Goal: Task Accomplishment & Management: Manage account settings

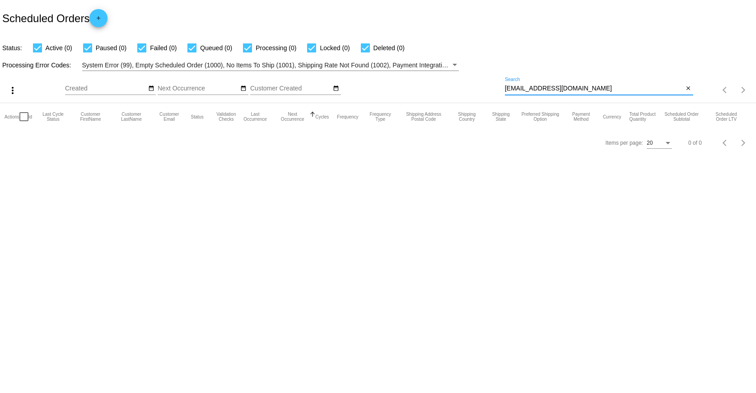
drag, startPoint x: 580, startPoint y: 86, endPoint x: 485, endPoint y: 88, distance: 95.3
click at [485, 88] on div "more_vert Aug Jan Feb Mar [DATE]" at bounding box center [378, 87] width 756 height 32
paste input "enislavasimona"
type input "[EMAIL_ADDRESS][DOMAIN_NAME]"
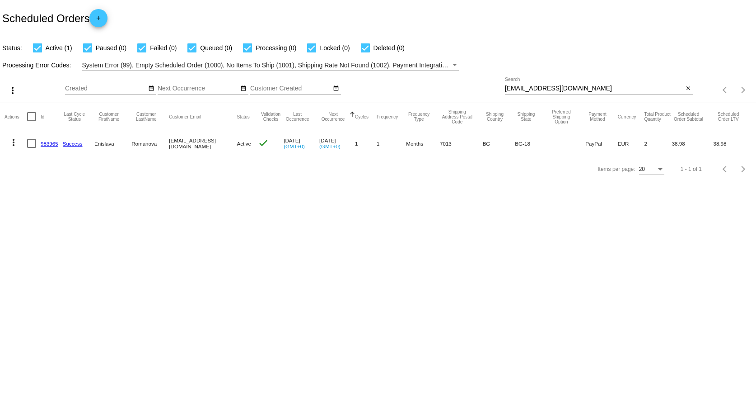
click at [53, 144] on link "983965" at bounding box center [50, 143] width 18 height 6
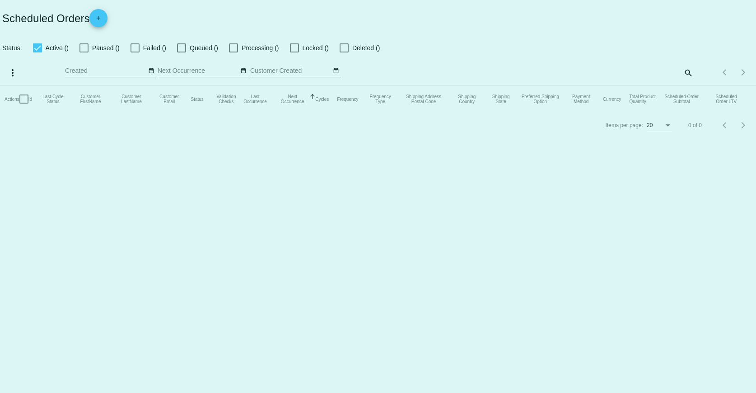
checkbox input "true"
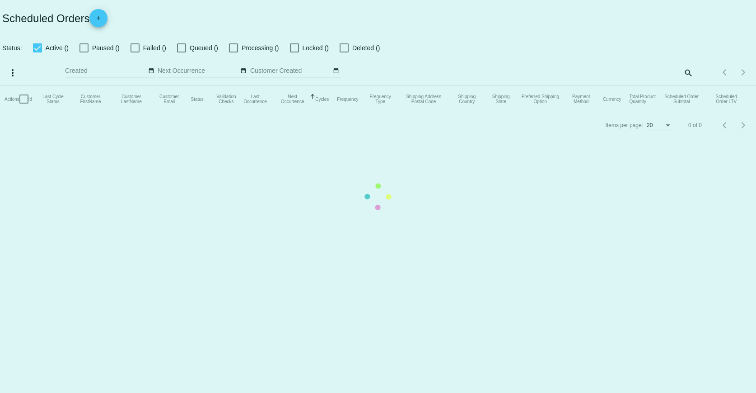
checkbox input "true"
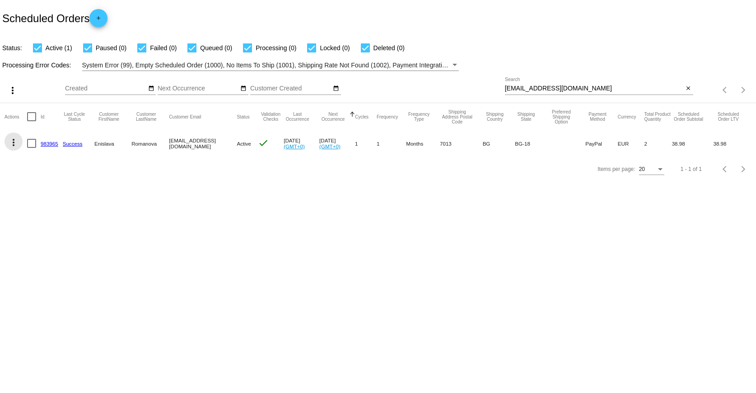
click at [16, 140] on mat-icon "more_vert" at bounding box center [13, 142] width 11 height 11
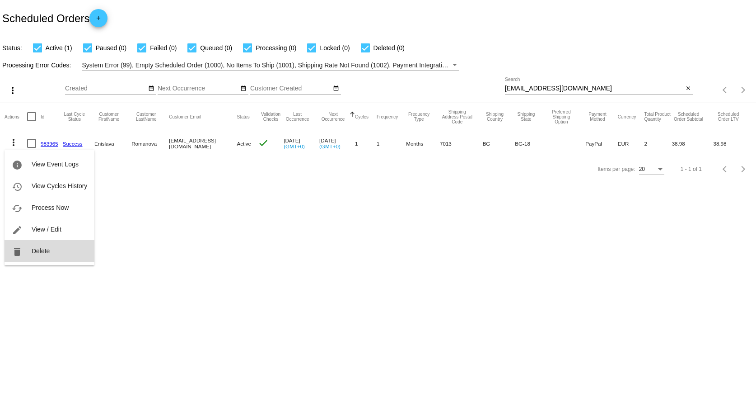
click at [45, 247] on span "Delete" at bounding box center [41, 250] width 18 height 7
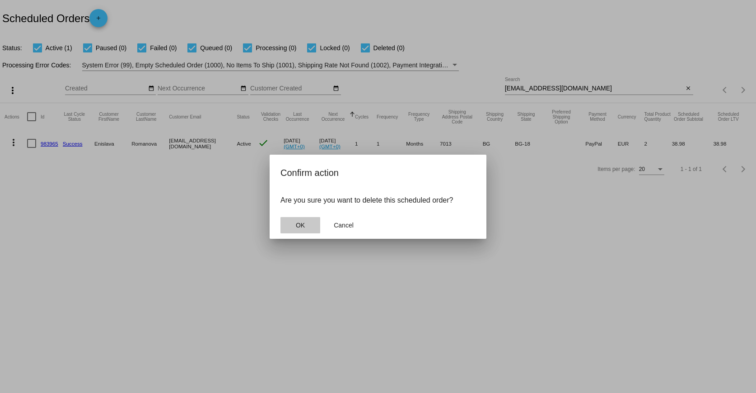
click at [296, 223] on span "OK" at bounding box center [300, 224] width 9 height 7
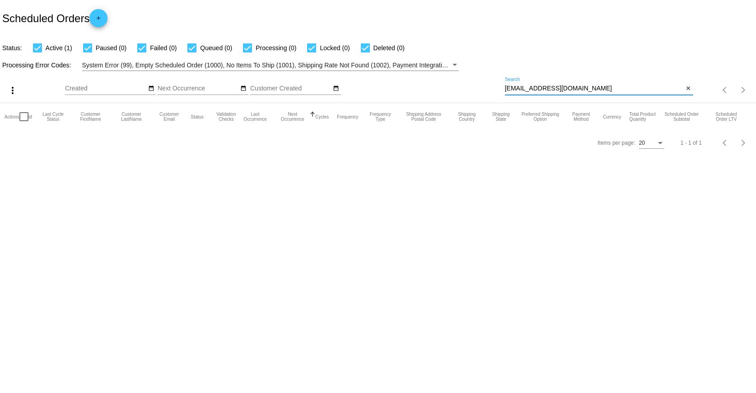
click at [593, 89] on input "[EMAIL_ADDRESS][DOMAIN_NAME]" at bounding box center [594, 88] width 179 height 7
